Goal: Check status: Check status

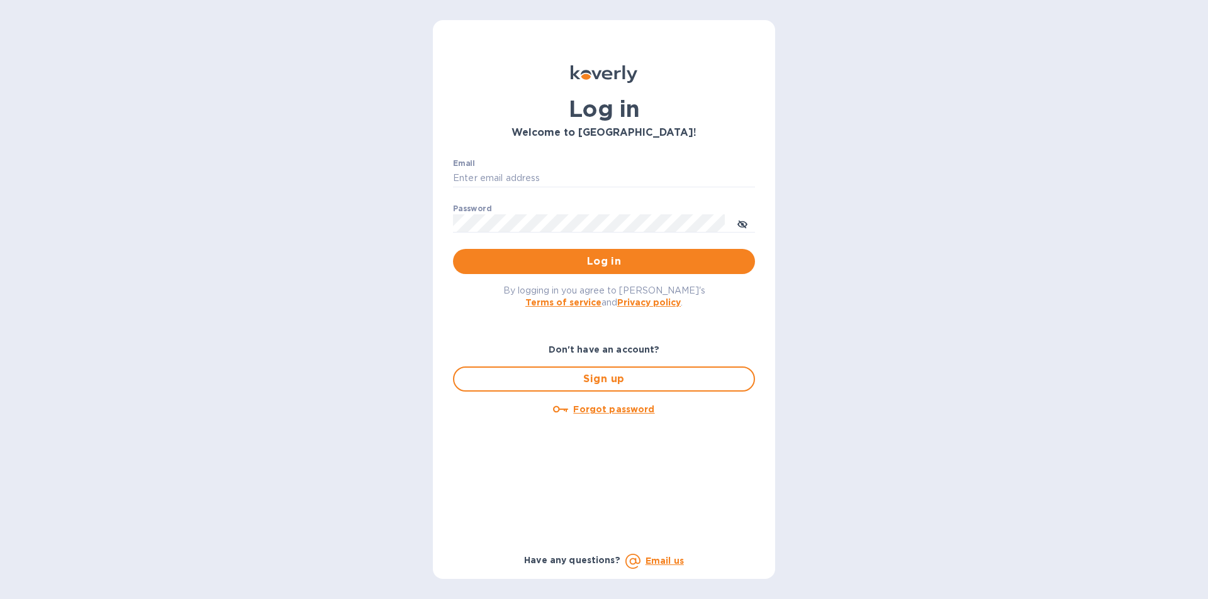
type input "[PERSON_NAME][EMAIL_ADDRESS][DOMAIN_NAME]"
click at [589, 260] on span "Log in" at bounding box center [604, 261] width 282 height 15
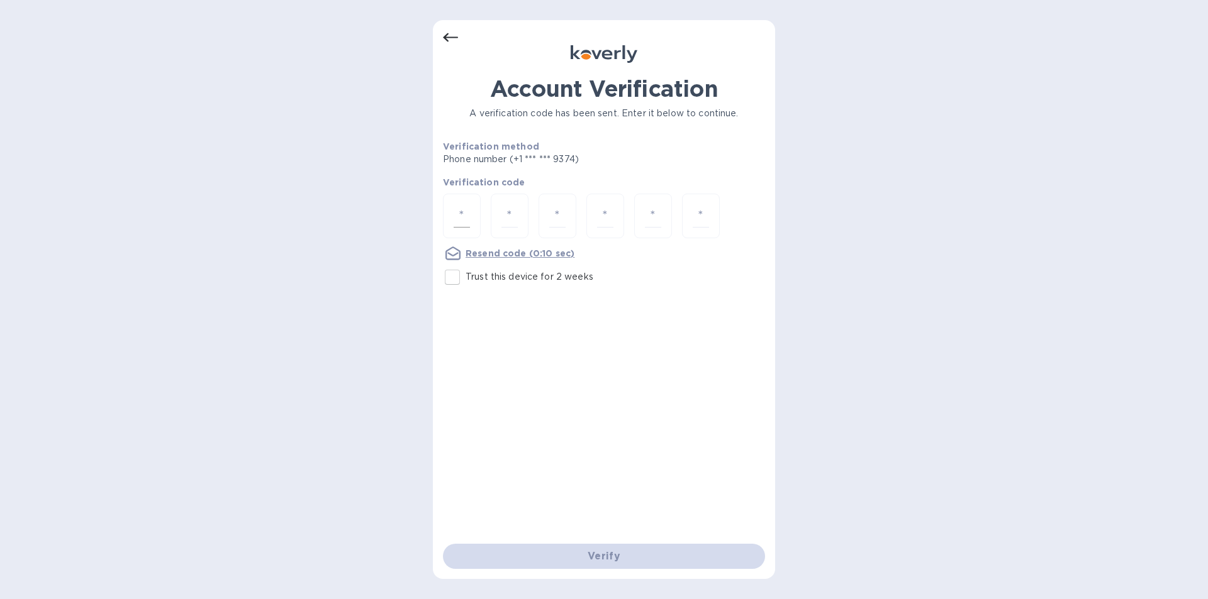
click at [462, 211] on input "number" at bounding box center [461, 215] width 16 height 23
type input "9"
type input "6"
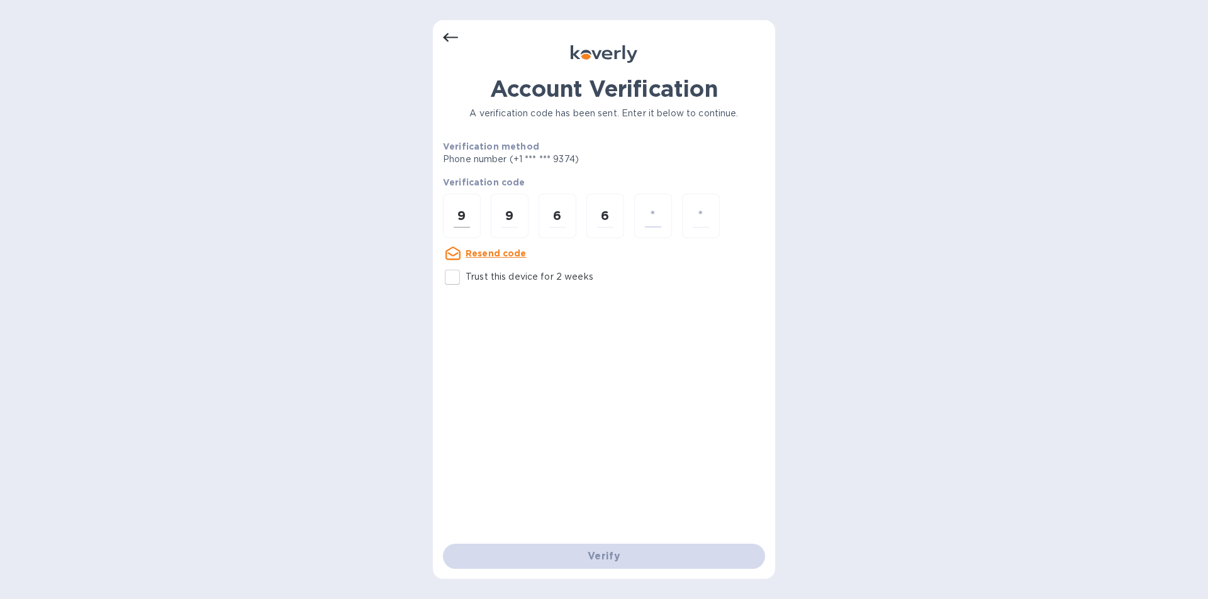
type input "5"
type input "8"
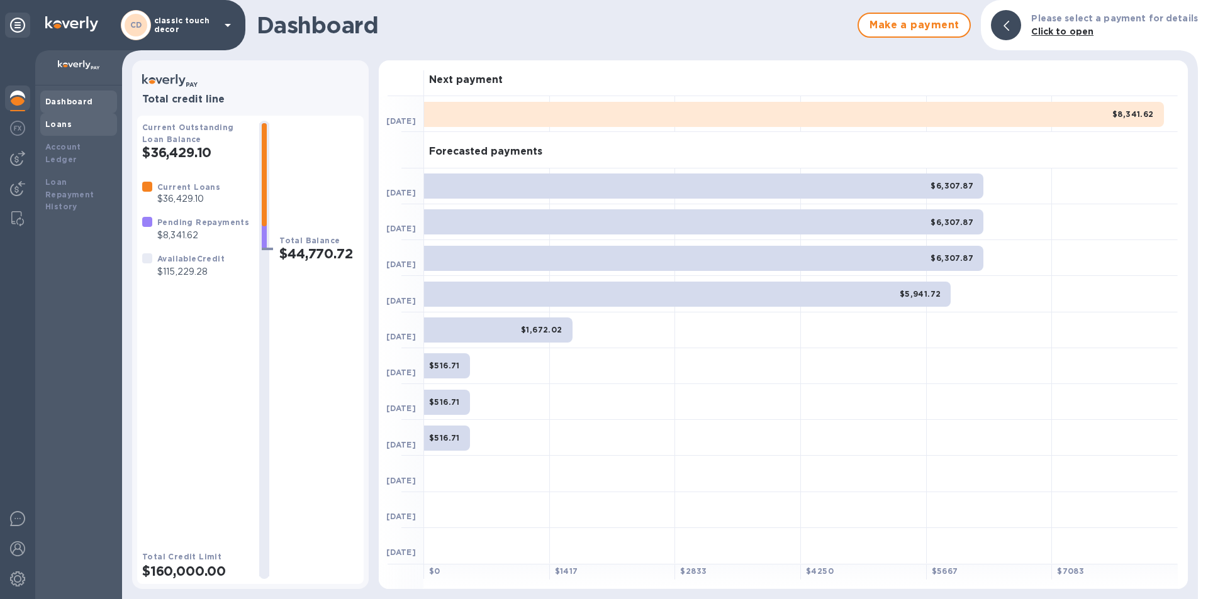
click at [60, 128] on b "Loans" at bounding box center [58, 123] width 26 height 9
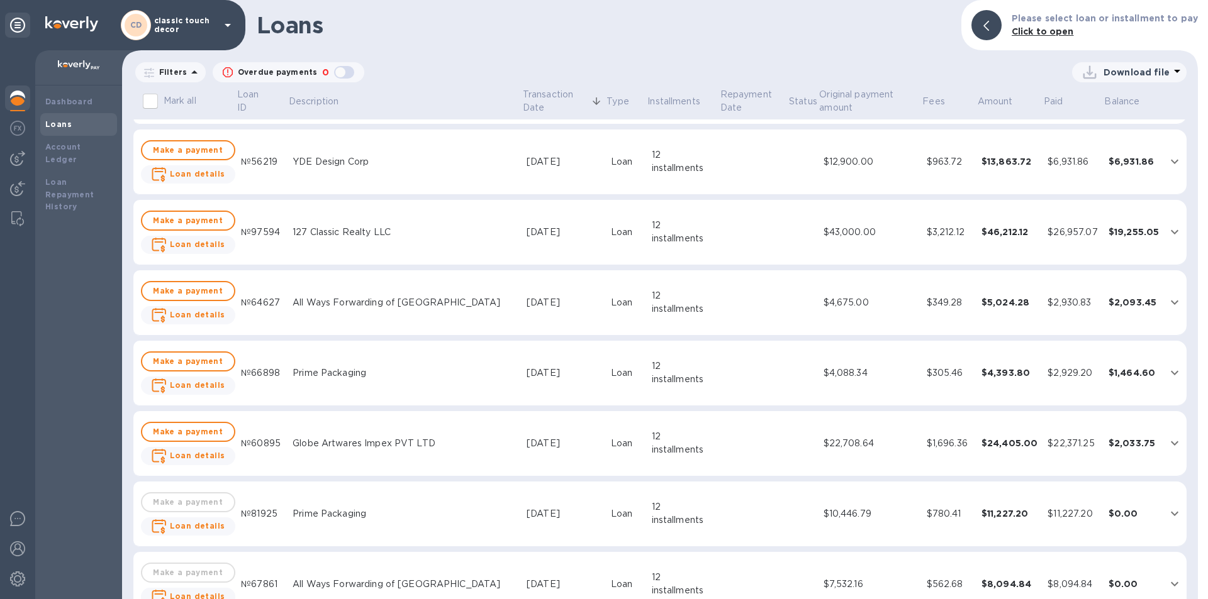
scroll to position [189, 0]
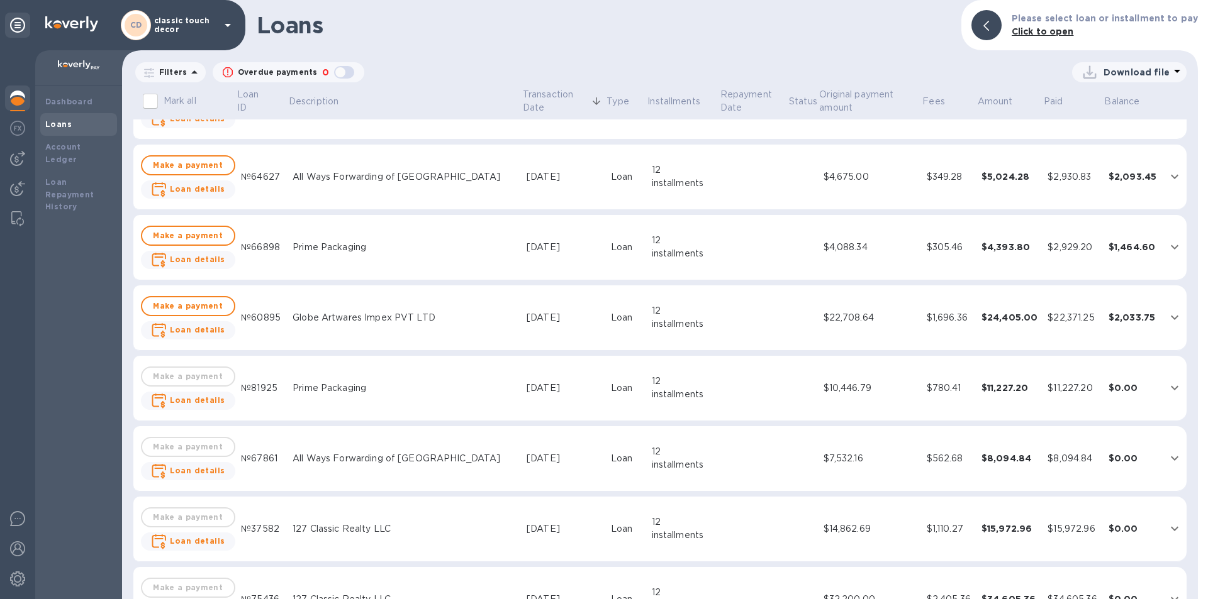
click at [330, 318] on div "Globe Artwares Impex PVT LTD" at bounding box center [404, 317] width 224 height 13
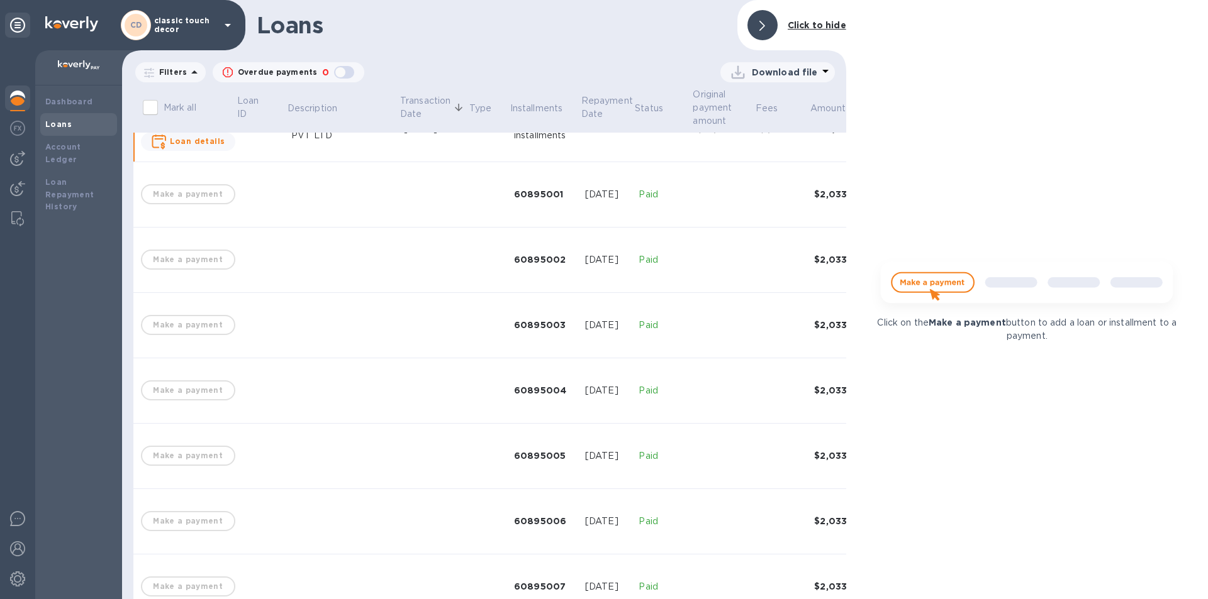
scroll to position [139, 0]
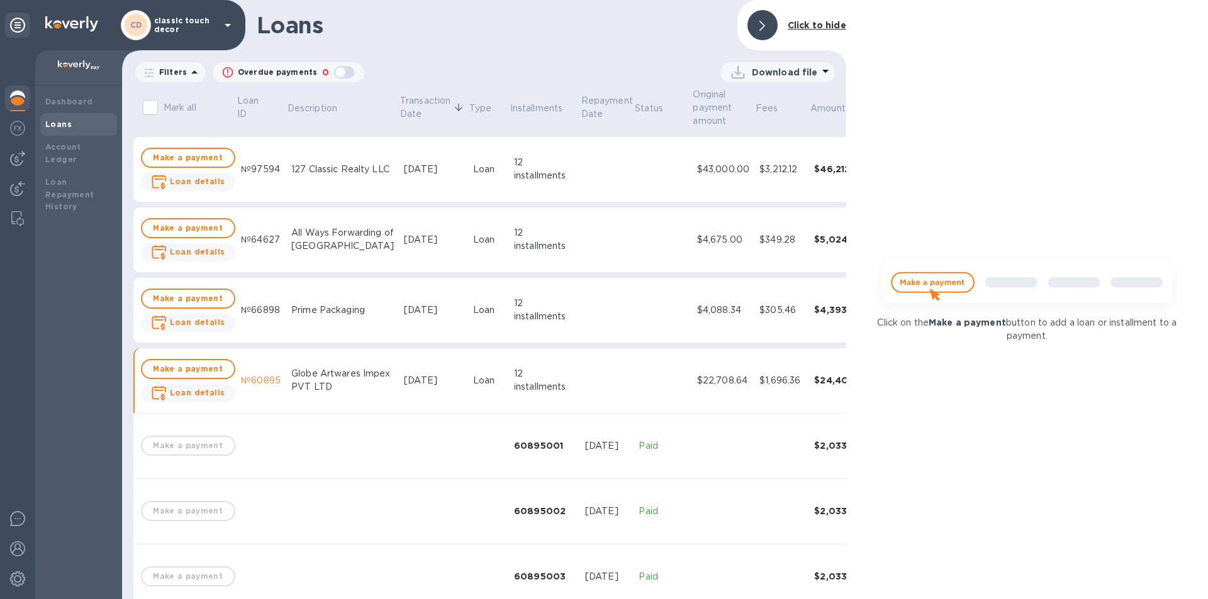
click at [318, 362] on td "Globe Artwares Impex PVT LTD" at bounding box center [342, 380] width 113 height 65
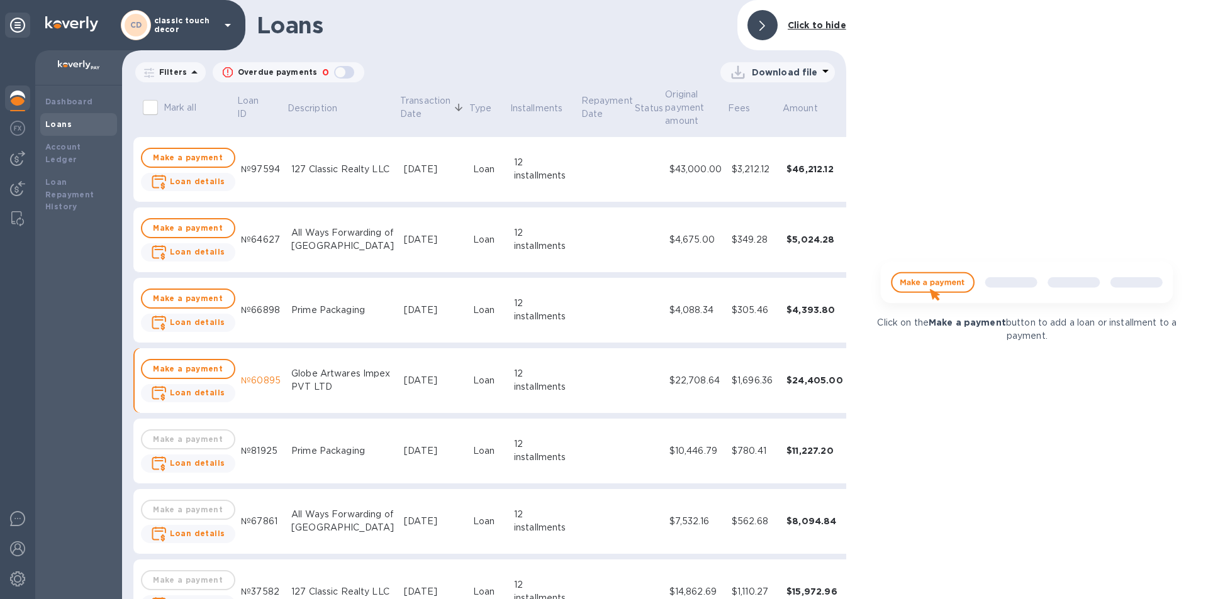
click at [339, 308] on div "Prime Packaging" at bounding box center [342, 310] width 103 height 13
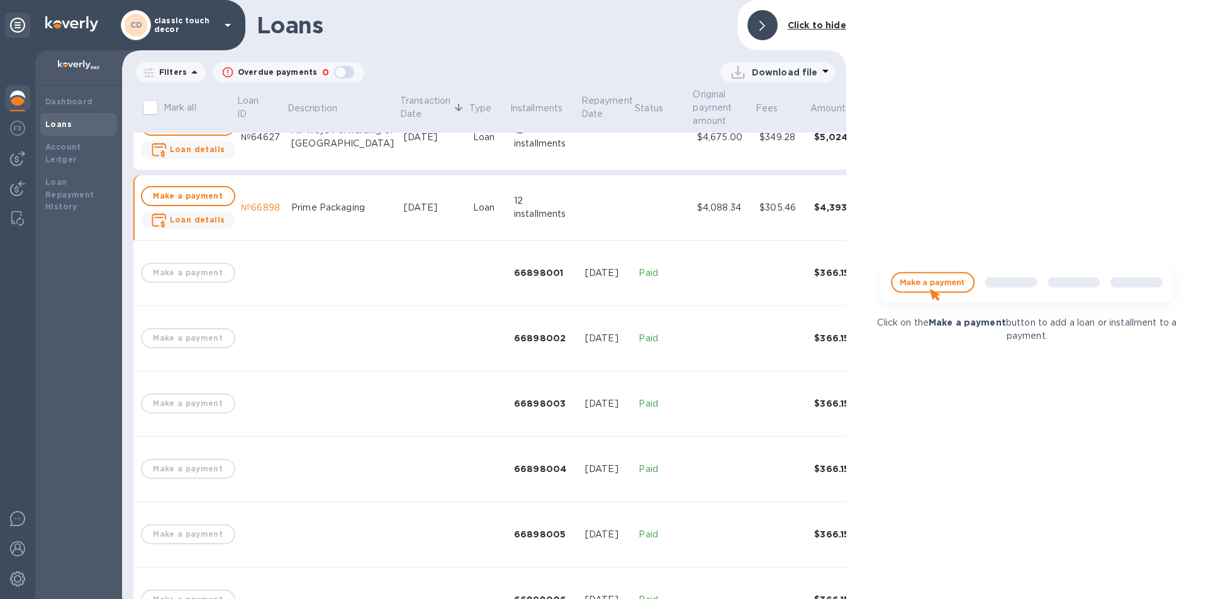
scroll to position [76, 0]
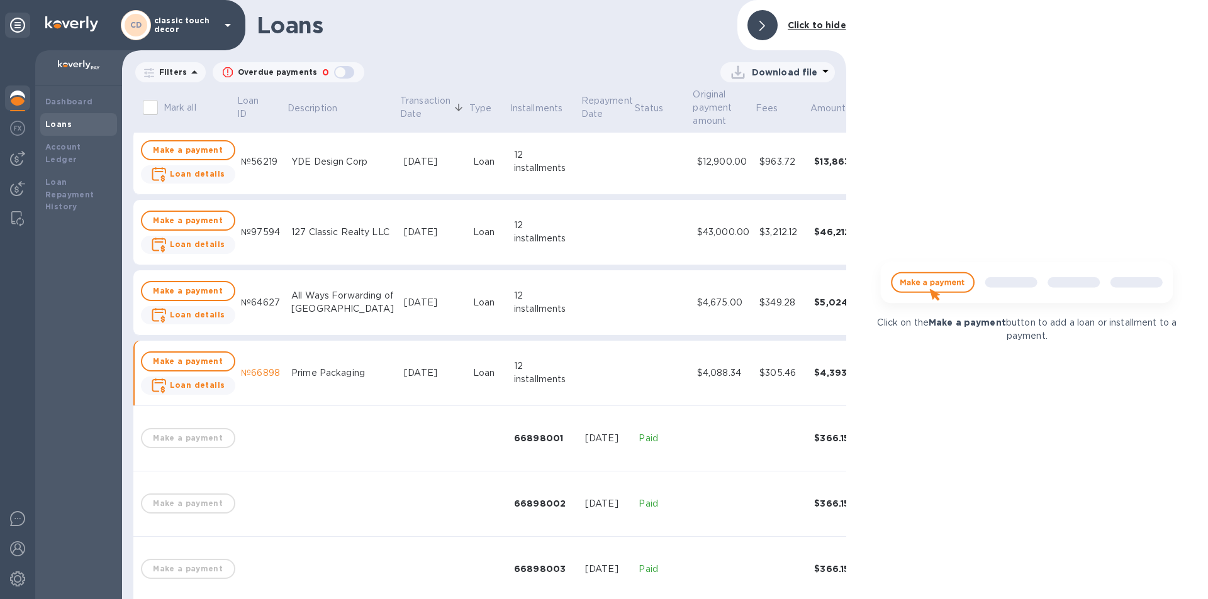
click at [338, 360] on td "Prime Packaging" at bounding box center [342, 373] width 113 height 65
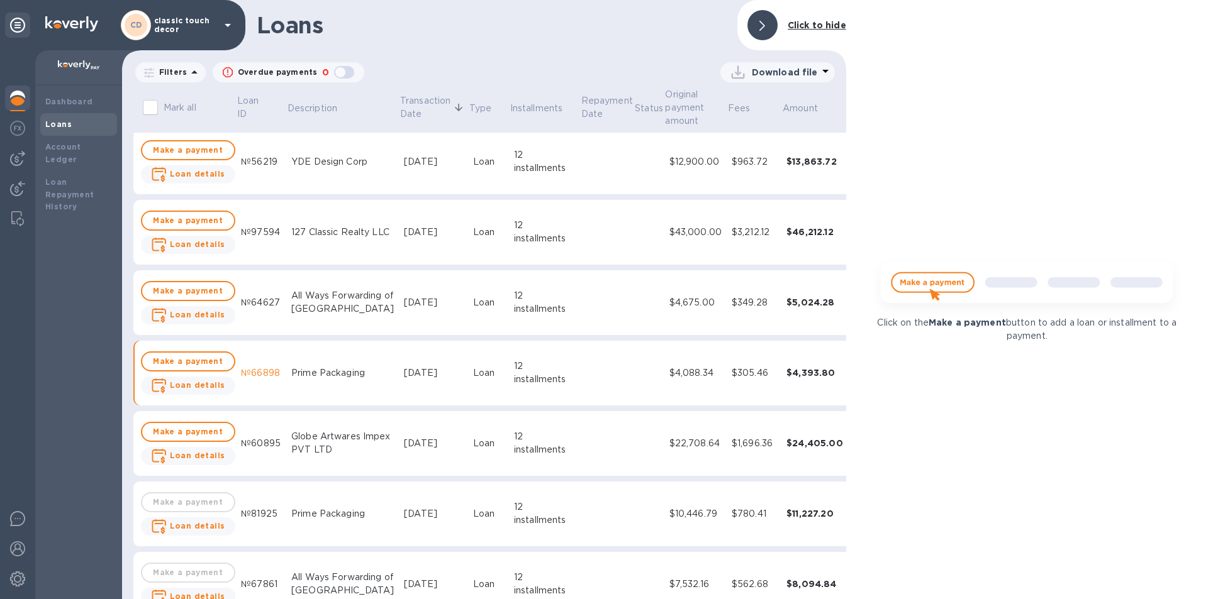
click at [336, 306] on div "All Ways Forwarding of NY" at bounding box center [342, 302] width 103 height 26
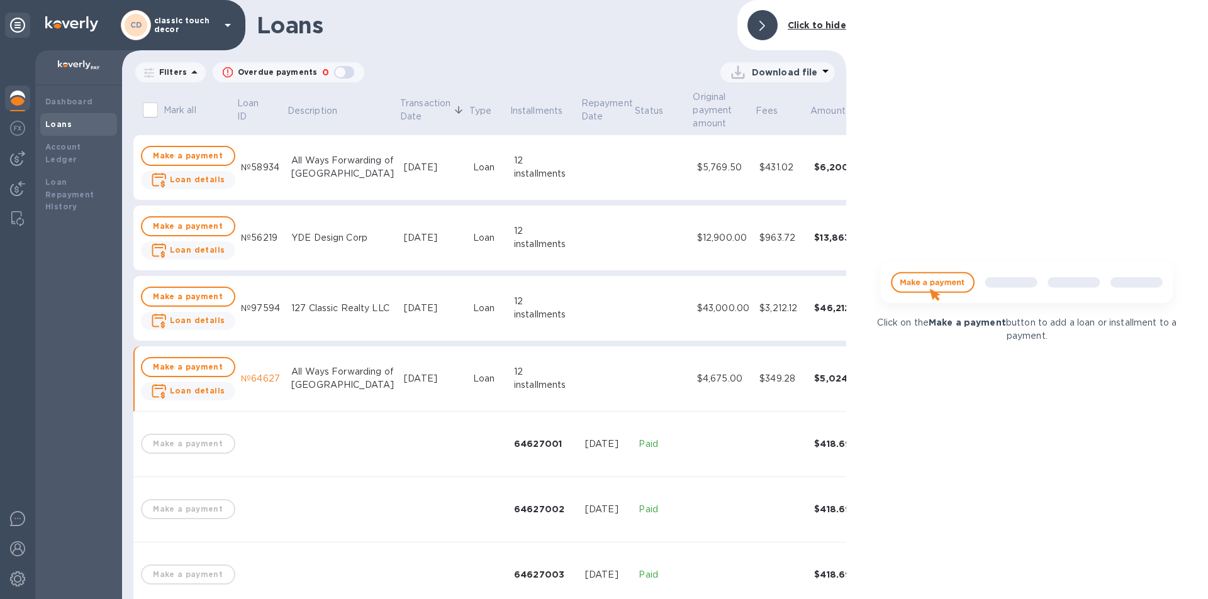
click at [313, 376] on div "All Ways Forwarding of NY" at bounding box center [342, 378] width 103 height 26
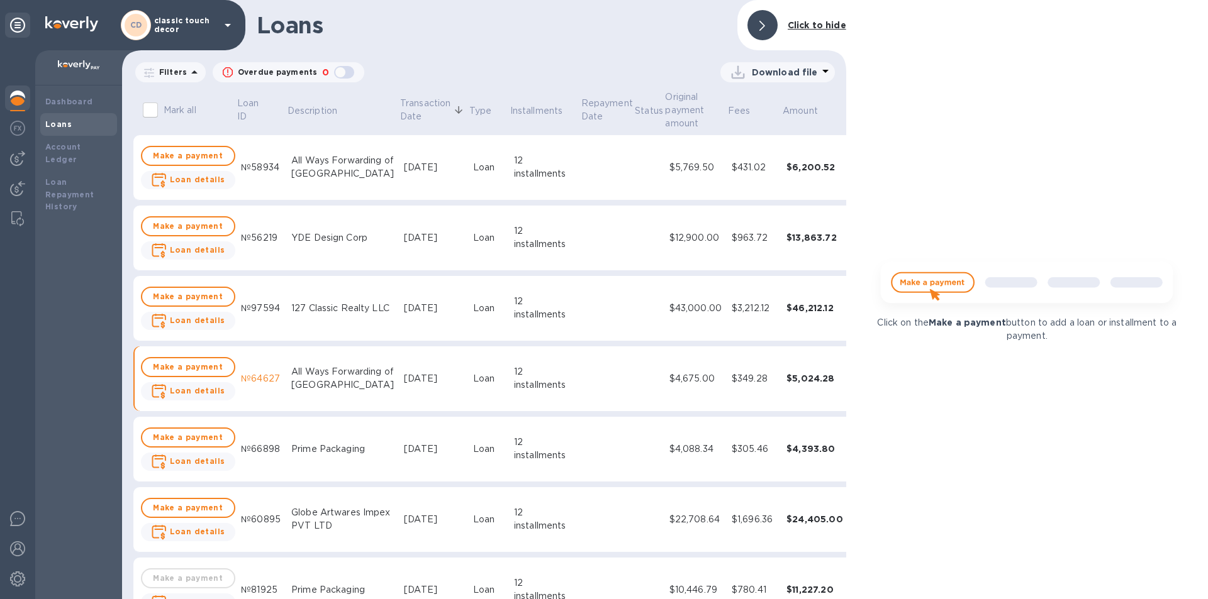
click at [324, 313] on div "127 Classic Realty LLC" at bounding box center [342, 308] width 103 height 13
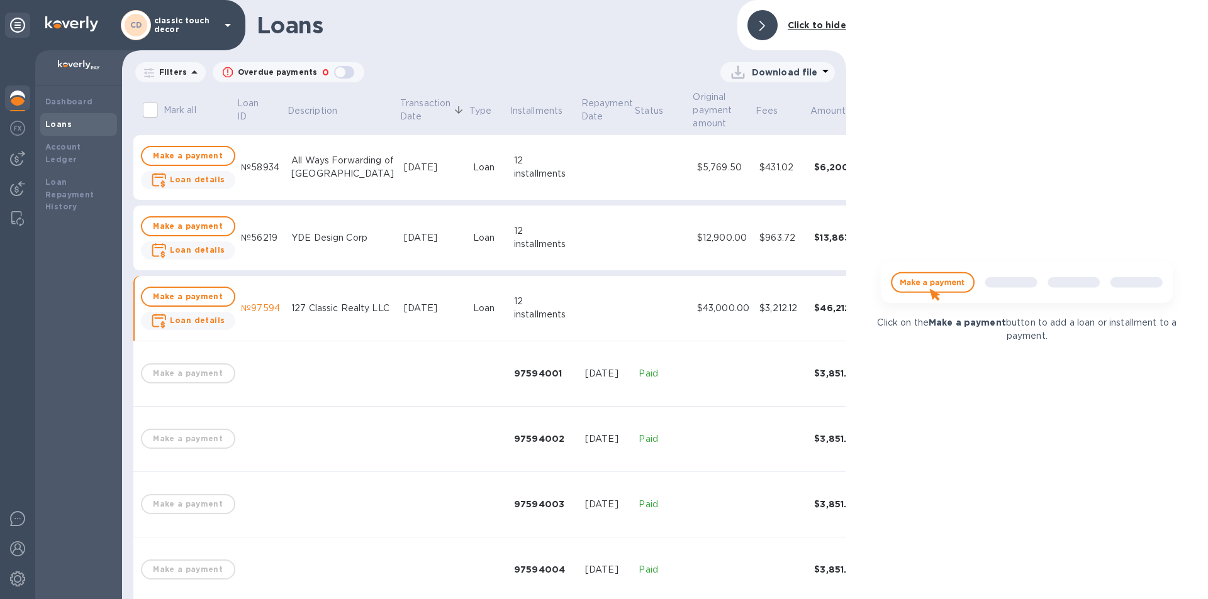
click at [313, 306] on div "127 Classic Realty LLC" at bounding box center [342, 308] width 103 height 13
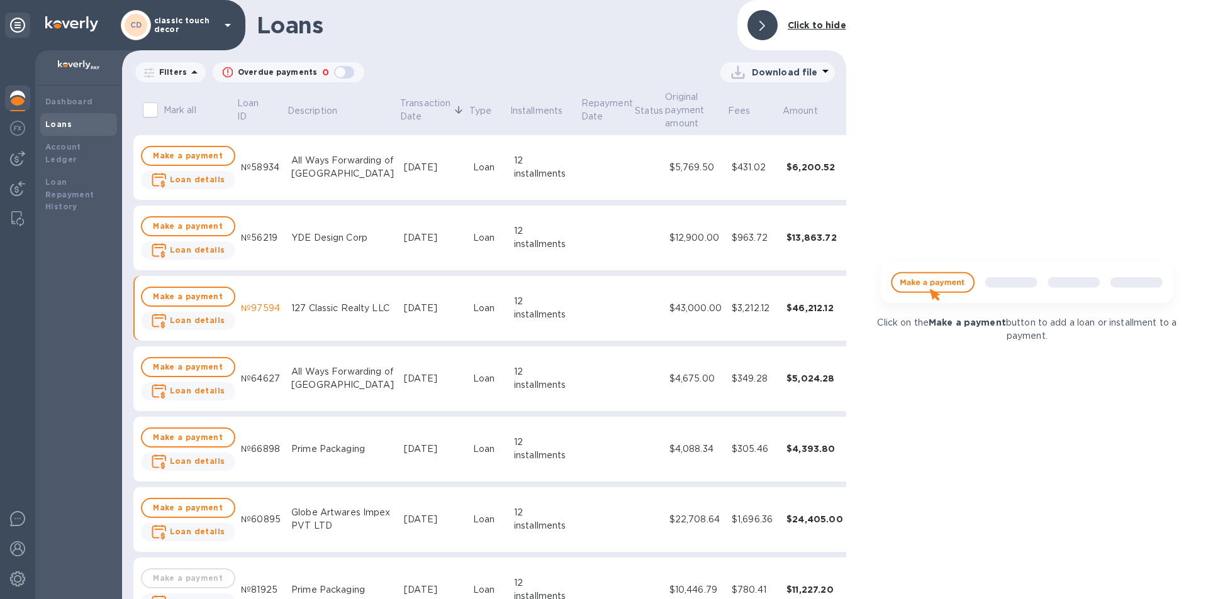
click at [322, 247] on td "YDE Design Corp" at bounding box center [342, 238] width 113 height 65
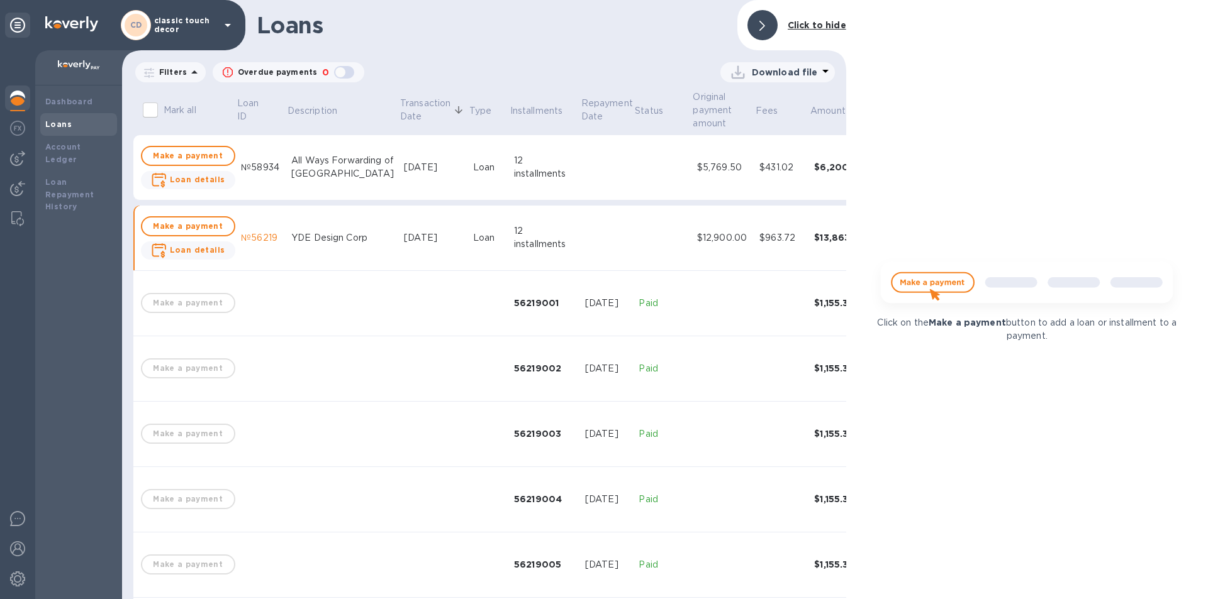
click at [364, 237] on div "YDE Design Corp" at bounding box center [342, 237] width 103 height 13
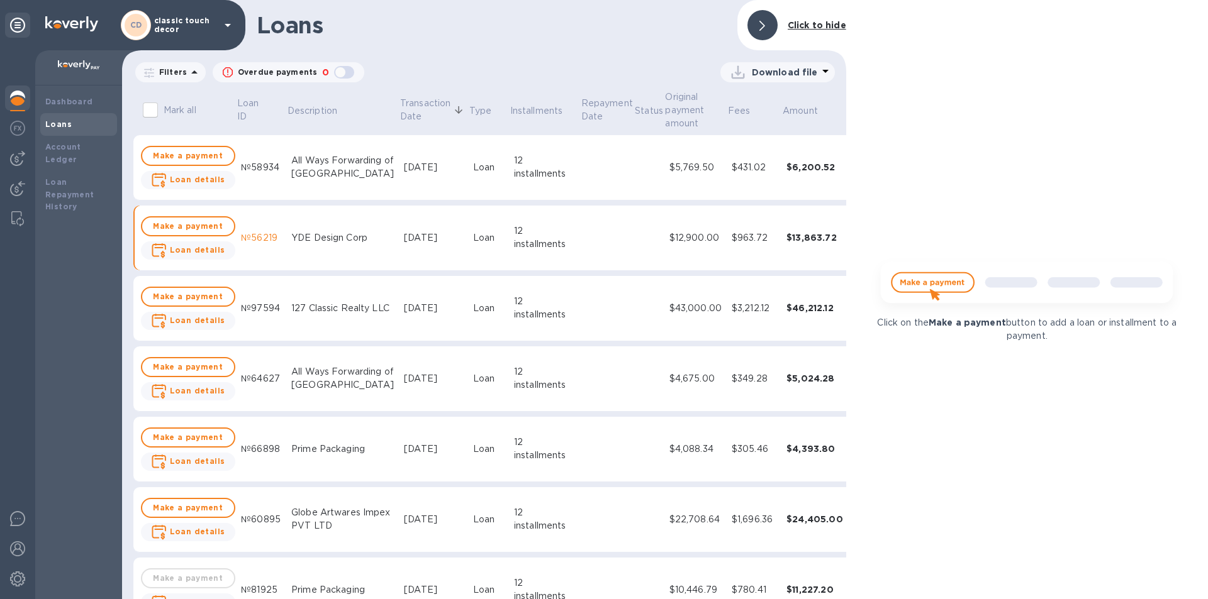
click at [361, 238] on div "YDE Design Corp" at bounding box center [342, 237] width 103 height 13
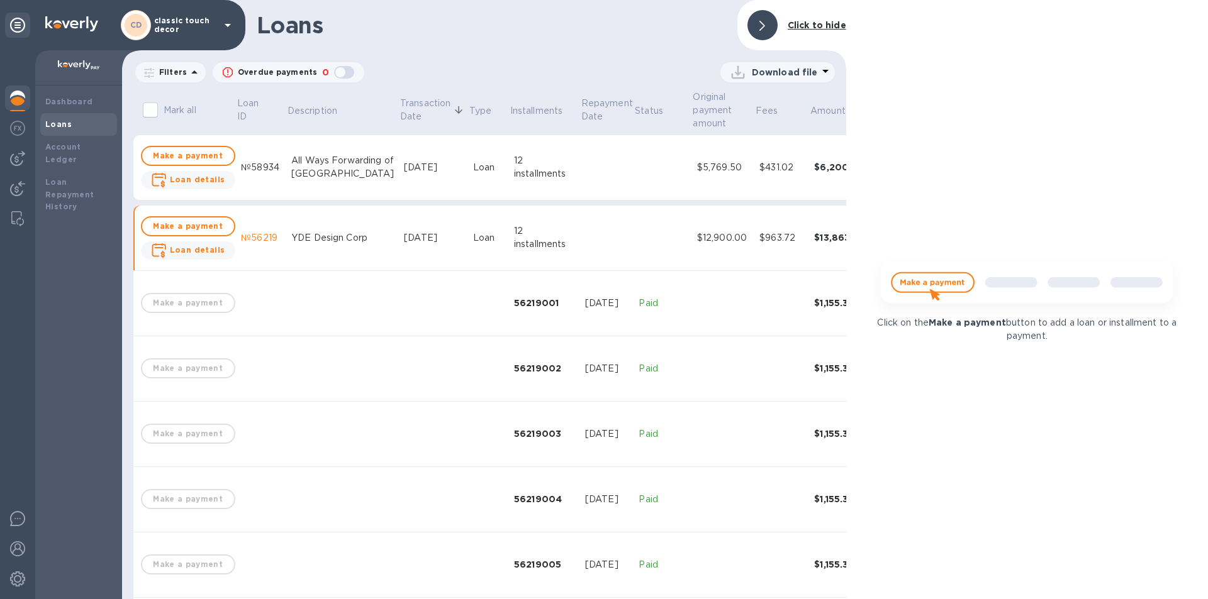
click at [355, 232] on div "YDE Design Corp" at bounding box center [342, 237] width 103 height 13
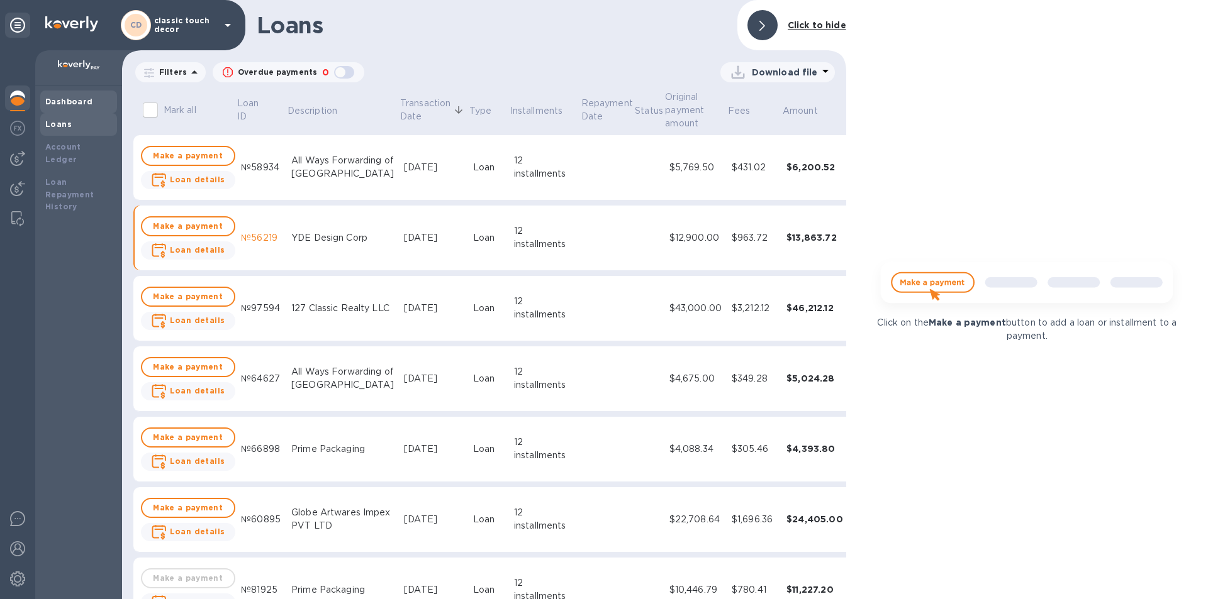
click at [84, 104] on b "Dashboard" at bounding box center [69, 101] width 48 height 9
